Goal: Information Seeking & Learning: Learn about a topic

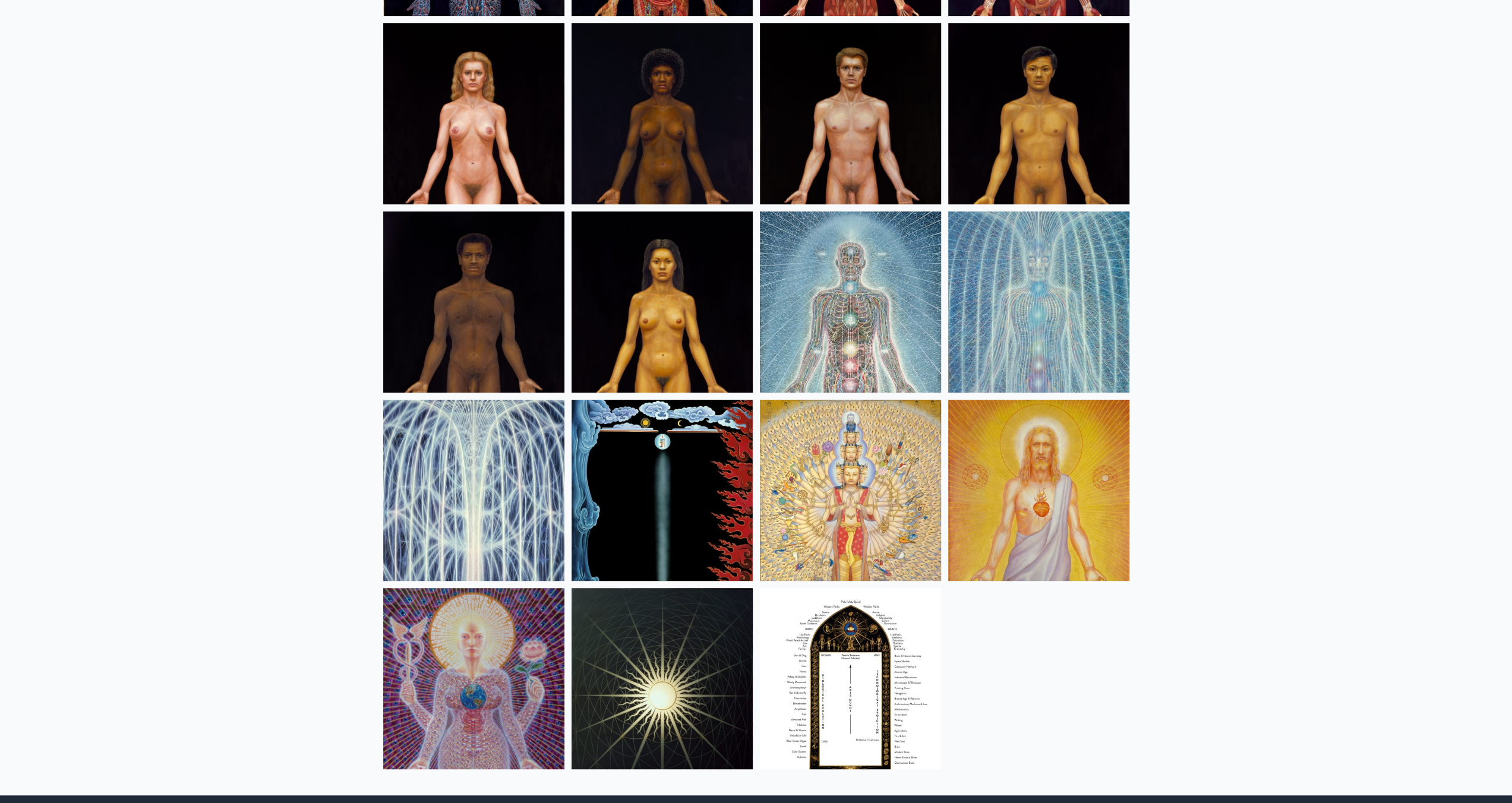
scroll to position [437, 0]
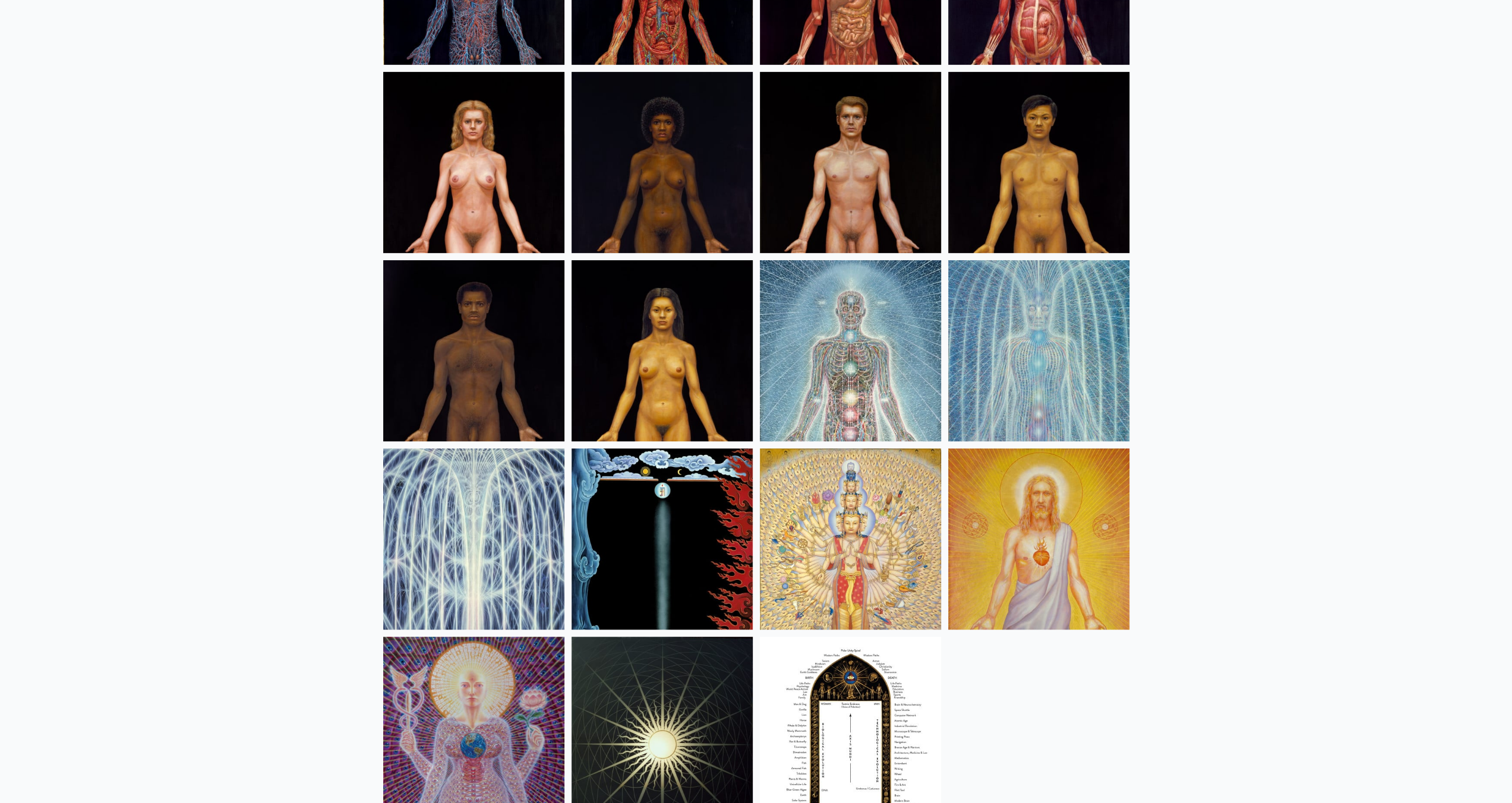
click at [469, 400] on img at bounding box center [474, 351] width 181 height 181
click at [1055, 214] on img at bounding box center [1039, 163] width 181 height 181
click at [826, 206] on img at bounding box center [851, 163] width 181 height 181
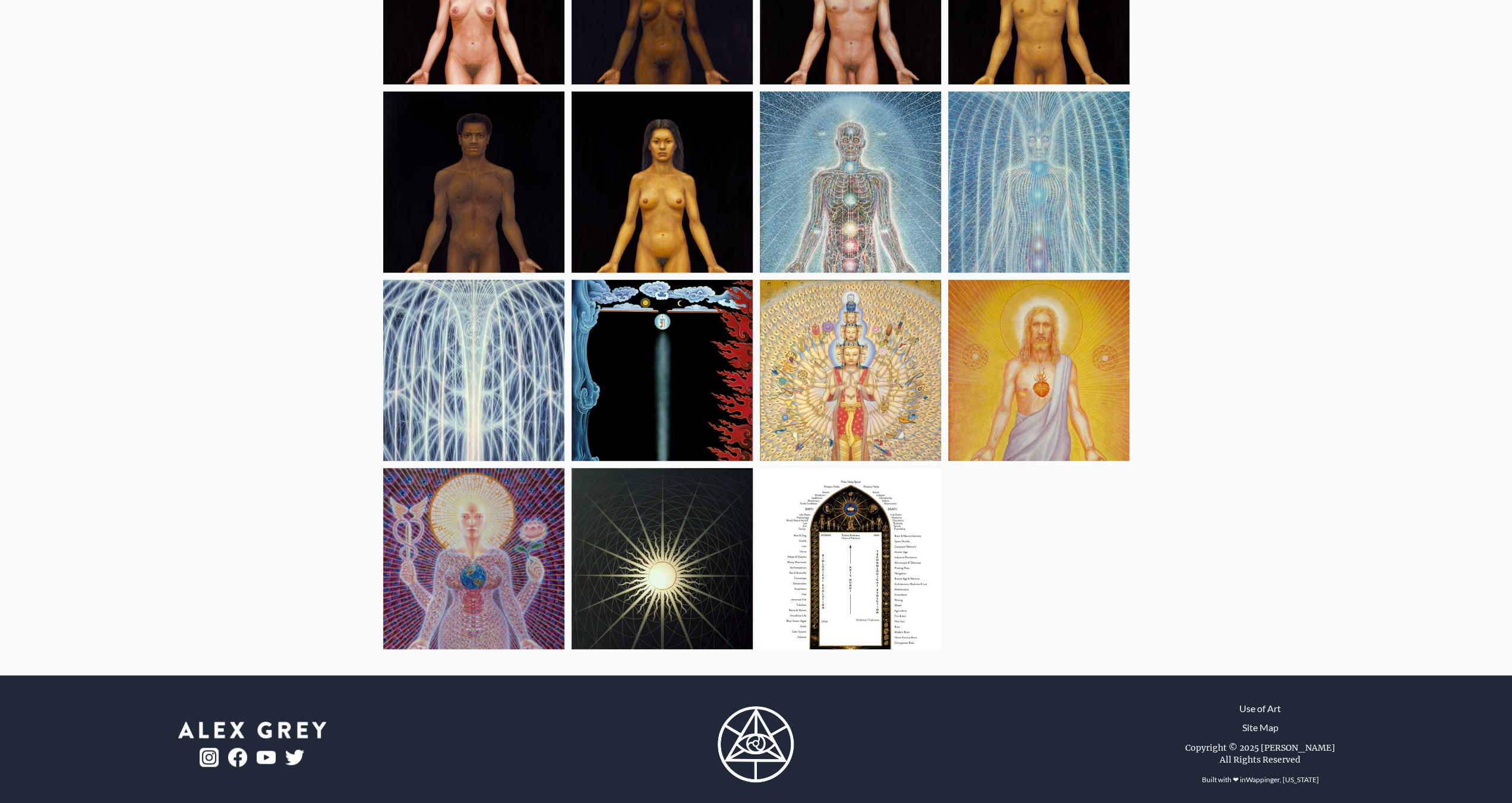
scroll to position [615, 0]
